Goal: Task Accomplishment & Management: Manage account settings

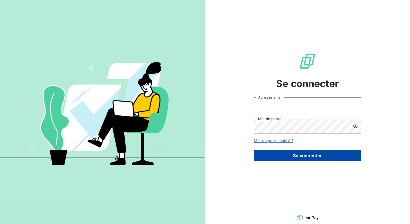
type input "[DOMAIN_NAME][EMAIL_ADDRESS][DOMAIN_NAME]"
click at [296, 154] on button "Se connecter" at bounding box center [307, 155] width 107 height 11
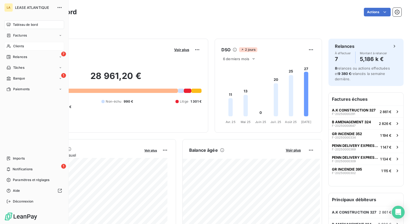
click at [21, 45] on span "Clients" at bounding box center [18, 46] width 11 height 5
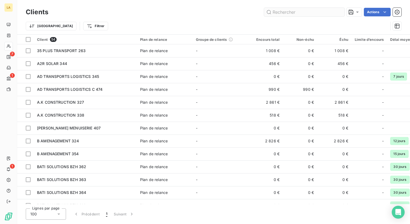
click at [273, 11] on input "text" at bounding box center [304, 12] width 81 height 9
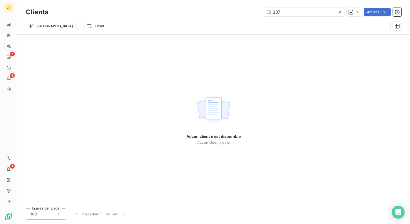
type input "337"
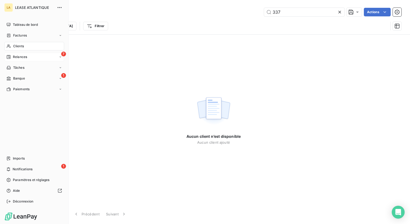
click at [12, 54] on div "7 Relances" at bounding box center [34, 57] width 60 height 9
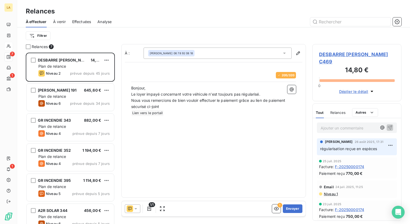
scroll to position [167, 85]
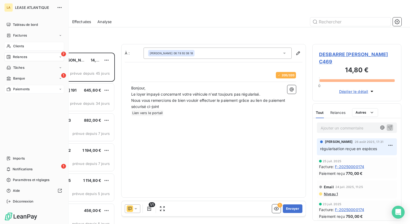
click at [30, 89] on div "Paiements" at bounding box center [34, 89] width 60 height 9
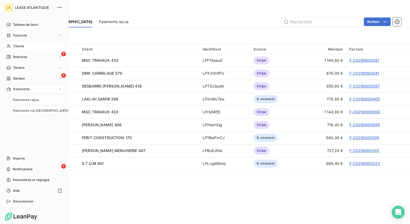
click at [33, 101] on span "Paiements reçus" at bounding box center [26, 99] width 26 height 5
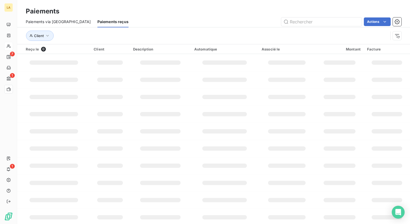
click at [60, 22] on span "Paiements via [GEOGRAPHIC_DATA]" at bounding box center [58, 21] width 65 height 5
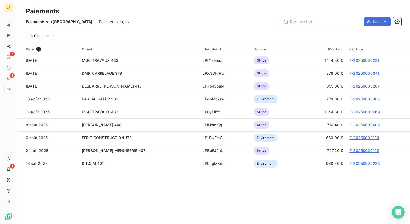
click at [99, 19] on span "Paiements reçus" at bounding box center [114, 21] width 30 height 5
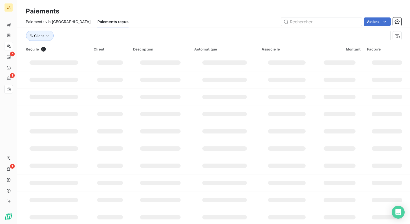
click at [60, 18] on div "Paiements via [GEOGRAPHIC_DATA]" at bounding box center [58, 21] width 65 height 11
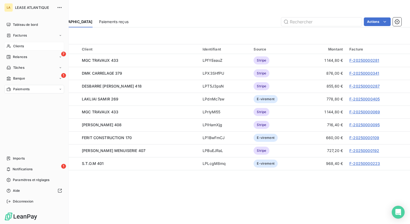
click at [26, 48] on div "Clients" at bounding box center [34, 46] width 60 height 9
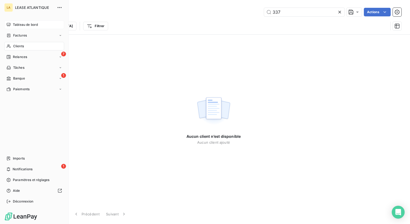
click at [37, 24] on span "Tableau de bord" at bounding box center [25, 24] width 25 height 5
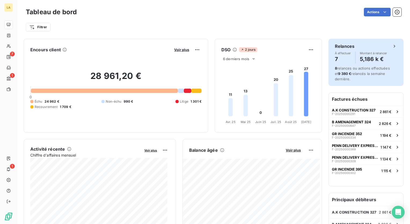
click at [346, 50] on div "Relances À effectuer 7 Montant à relancer 5,186 k €" at bounding box center [366, 53] width 62 height 20
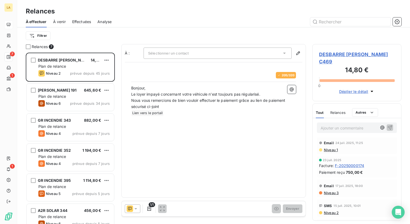
scroll to position [54, 0]
